Goal: Browse casually

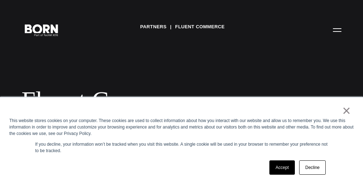
click at [181, 140] on div "× This website stores cookies on your computer. These cookies are used to colle…" at bounding box center [181, 140] width 358 height 87
click at [181, 92] on div "Fluent Commerce" at bounding box center [171, 100] width 301 height 29
click at [181, 140] on div "× This website stores cookies on your computer. These cookies are used to colle…" at bounding box center [181, 140] width 358 height 87
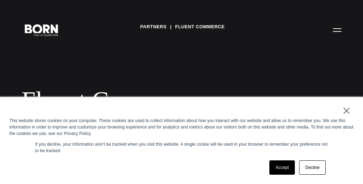
click at [181, 140] on div "× This website stores cookies on your computer. These cookies are used to colle…" at bounding box center [181, 140] width 358 height 87
click at [181, 92] on div "Fluent Commerce" at bounding box center [171, 100] width 301 height 29
click at [181, 140] on div "× This website stores cookies on your computer. These cookies are used to colle…" at bounding box center [181, 140] width 358 height 87
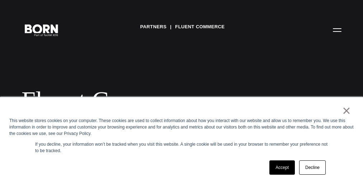
click at [181, 140] on div "× This website stores cookies on your computer. These cookies are used to colle…" at bounding box center [181, 140] width 358 height 87
